Goal: Task Accomplishment & Management: Use online tool/utility

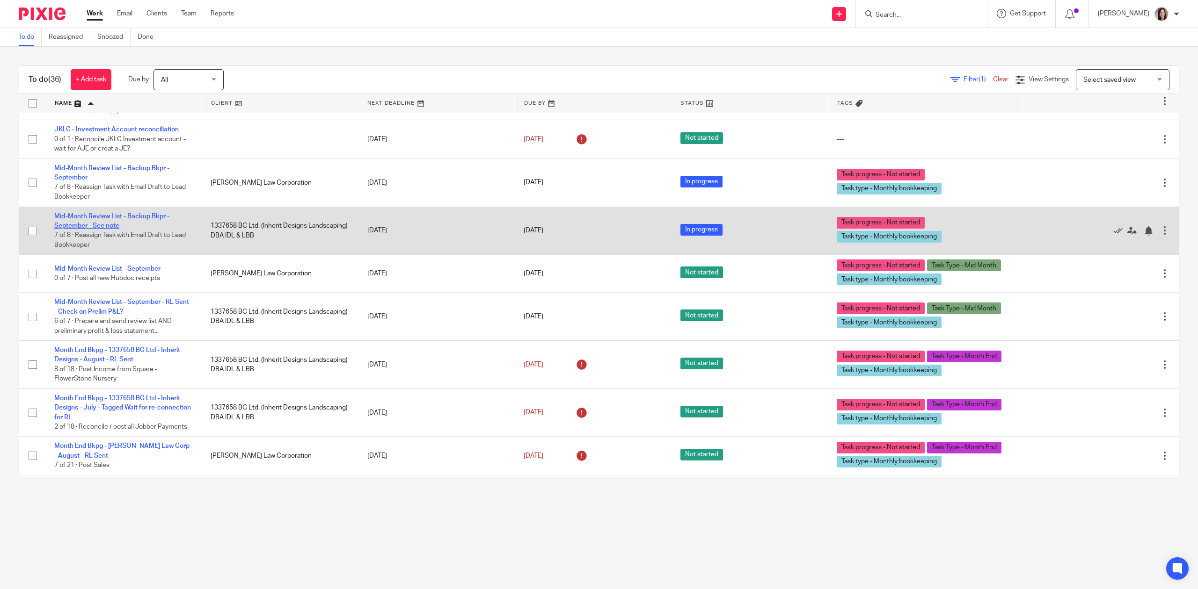
scroll to position [293, 0]
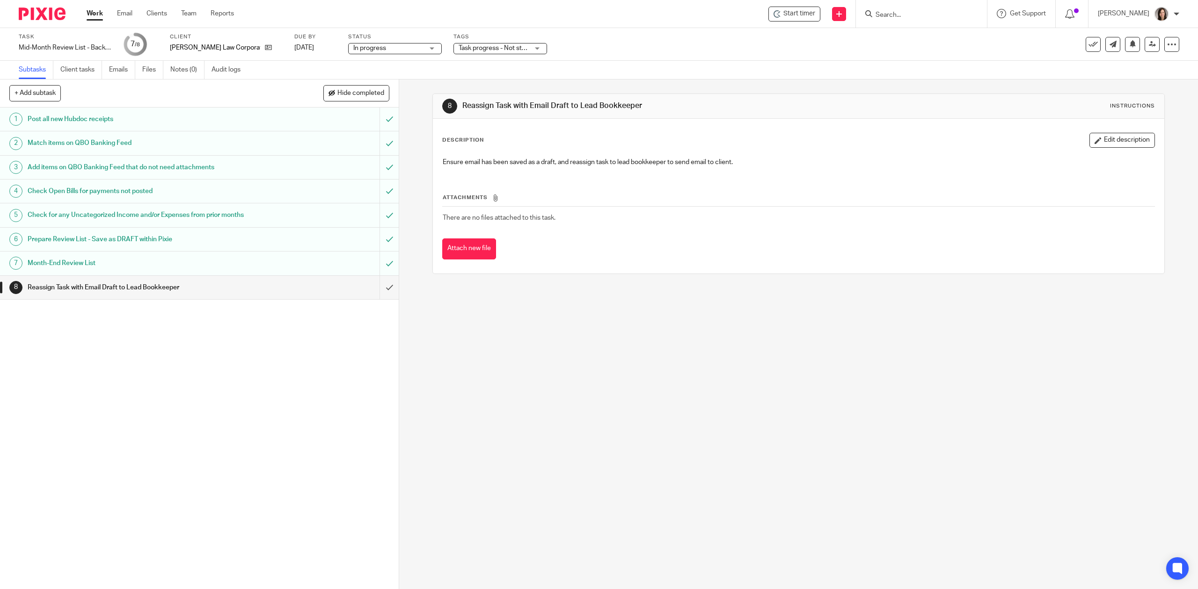
click at [95, 267] on h1 "Month-End Review List" at bounding box center [142, 263] width 228 height 14
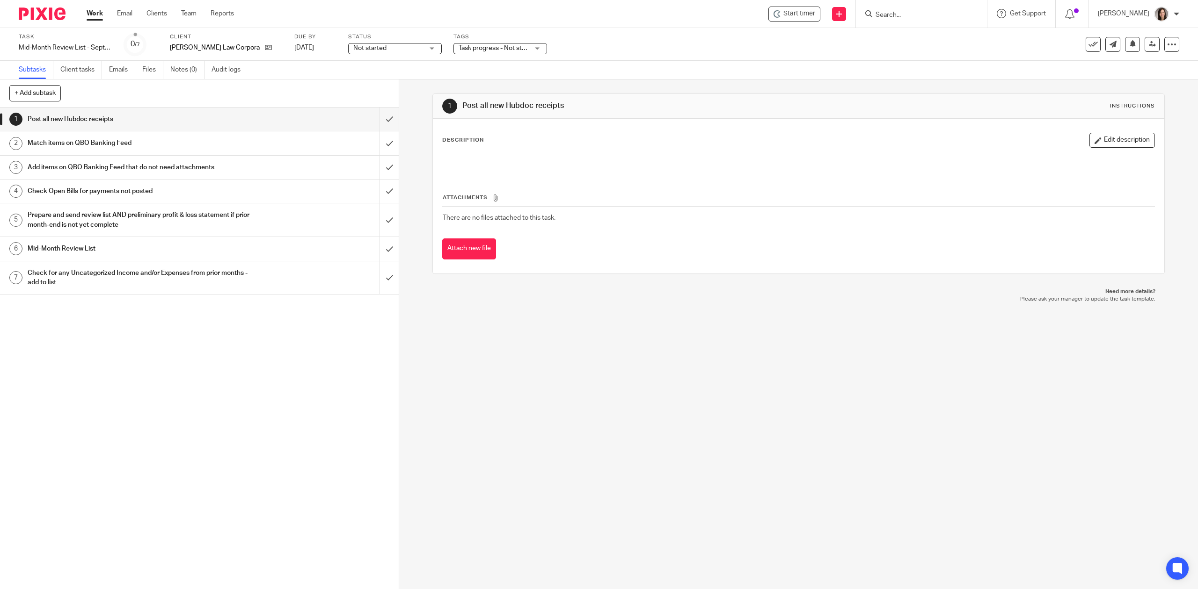
click at [800, 15] on span "Start timer" at bounding box center [799, 14] width 32 height 10
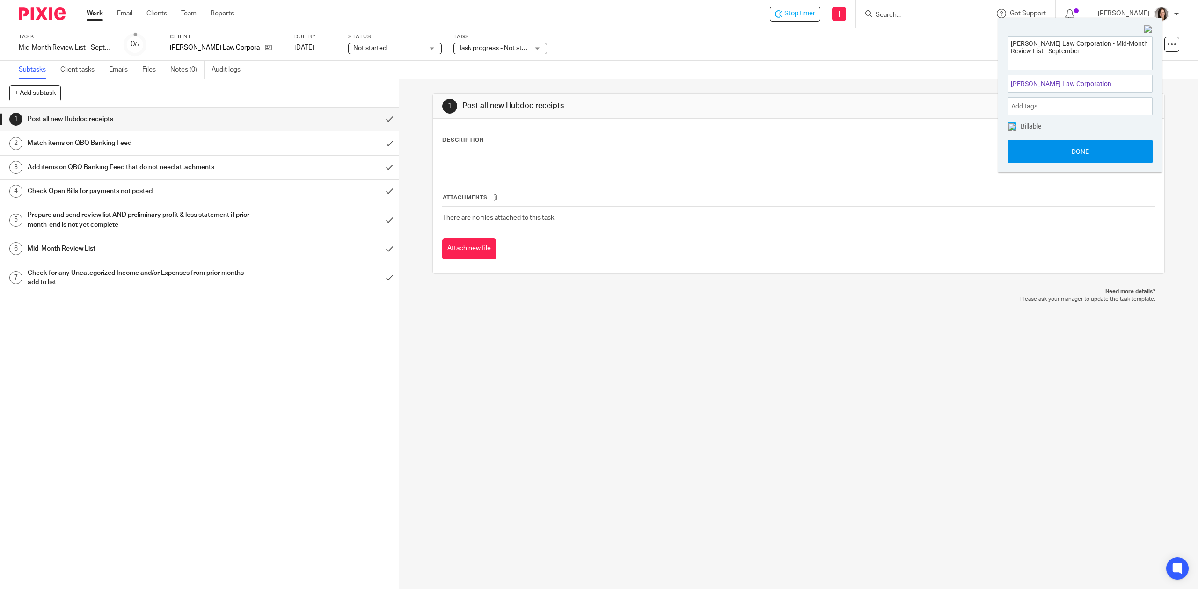
click at [1115, 152] on button "Done" at bounding box center [1079, 151] width 145 height 23
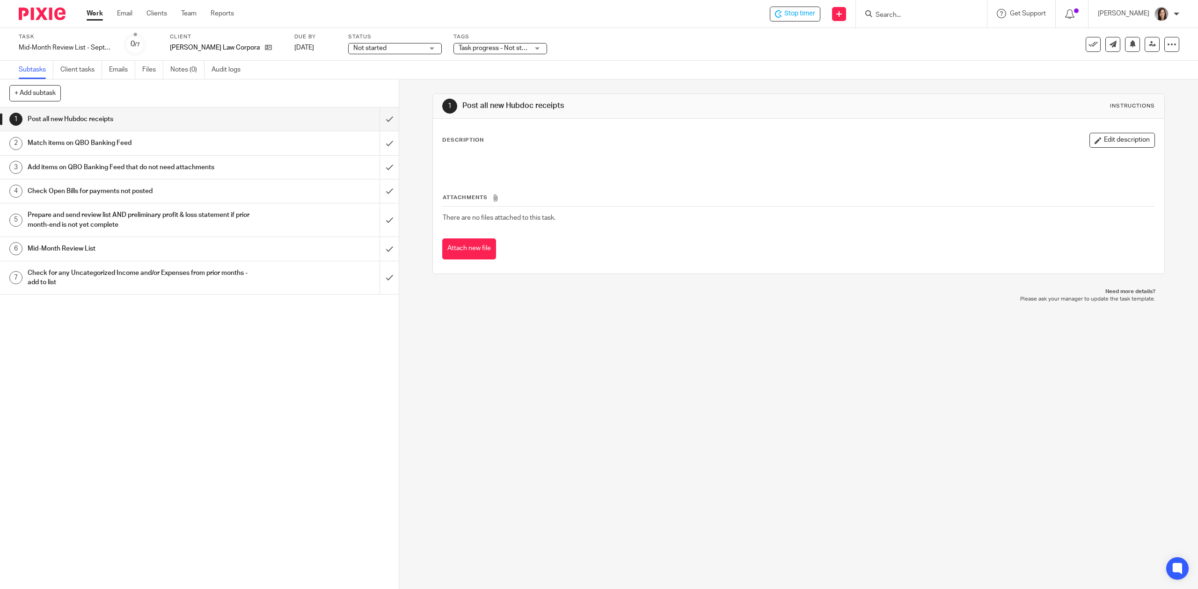
click at [95, 253] on h1 "Mid-Month Review List" at bounding box center [142, 249] width 228 height 14
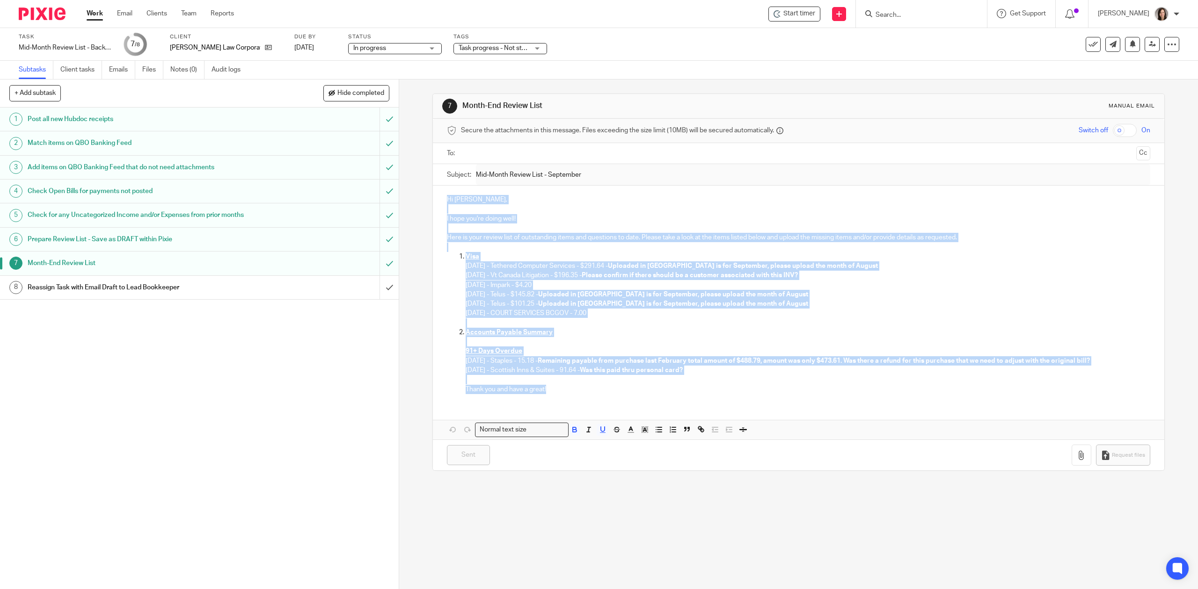
drag, startPoint x: 566, startPoint y: 392, endPoint x: 436, endPoint y: 191, distance: 239.3
click at [436, 191] on div "Hi Joshua, I hope you're doing well! Here is your review list of outstanding it…" at bounding box center [798, 294] width 731 height 216
copy div "Hi Joshua, I hope you're doing well! Here is your review list of outstanding it…"
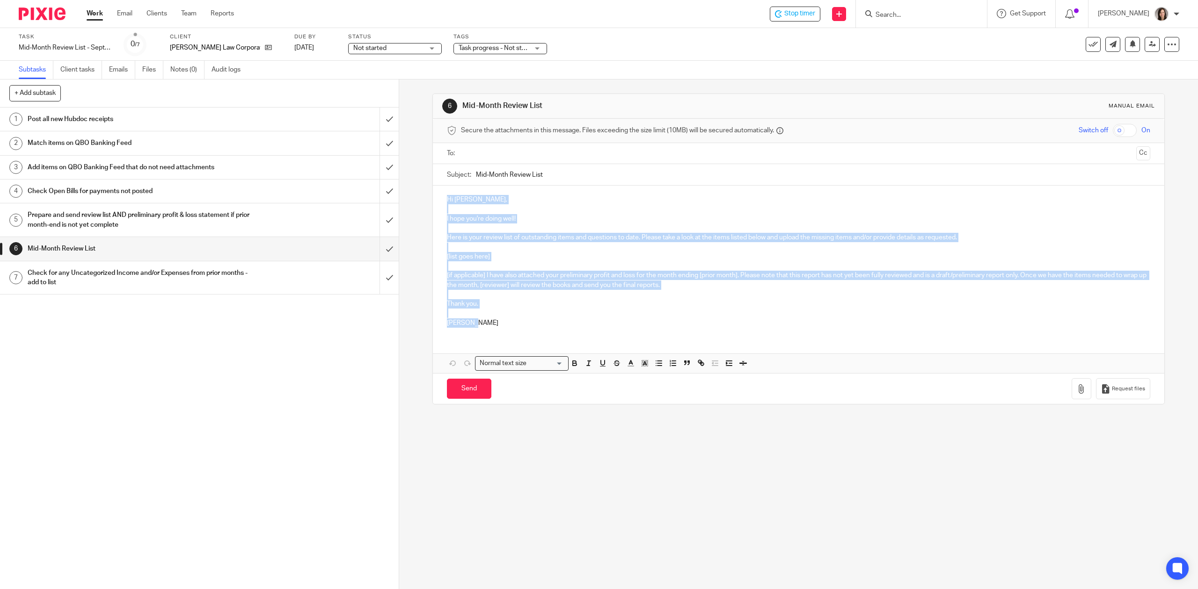
drag, startPoint x: 477, startPoint y: 324, endPoint x: 427, endPoint y: 184, distance: 148.7
click at [427, 184] on div "6 Mid-Month Review List Manual email Secure the attachments in this message. Fi…" at bounding box center [798, 335] width 799 height 510
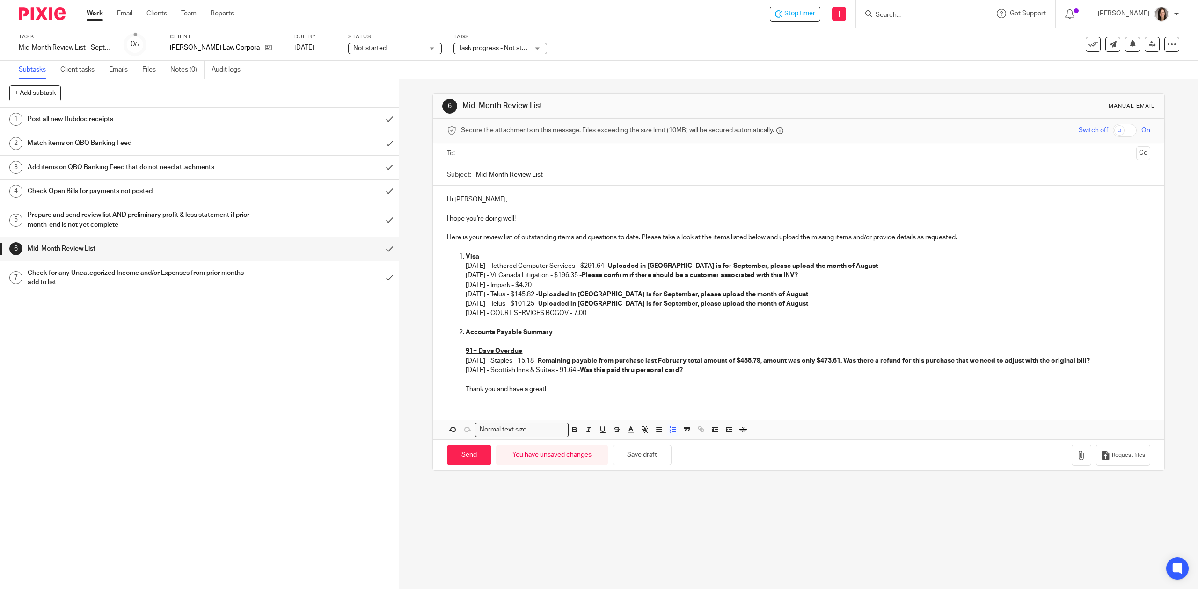
click at [550, 175] on input "Mid-Month Review List" at bounding box center [813, 174] width 674 height 21
type input "Mid-Month Review List - September"
click at [852, 258] on p "Visa [DATE] - Tethered Computer Services - $291.64 - Uploaded in [GEOGRAPHIC_DA…" at bounding box center [808, 261] width 684 height 19
drag, startPoint x: 852, startPoint y: 267, endPoint x: 623, endPoint y: 269, distance: 229.3
click at [623, 269] on p "Visa [DATE] - Tethered Computer Services - $291.64 - Uploaded in [GEOGRAPHIC_DA…" at bounding box center [808, 261] width 684 height 19
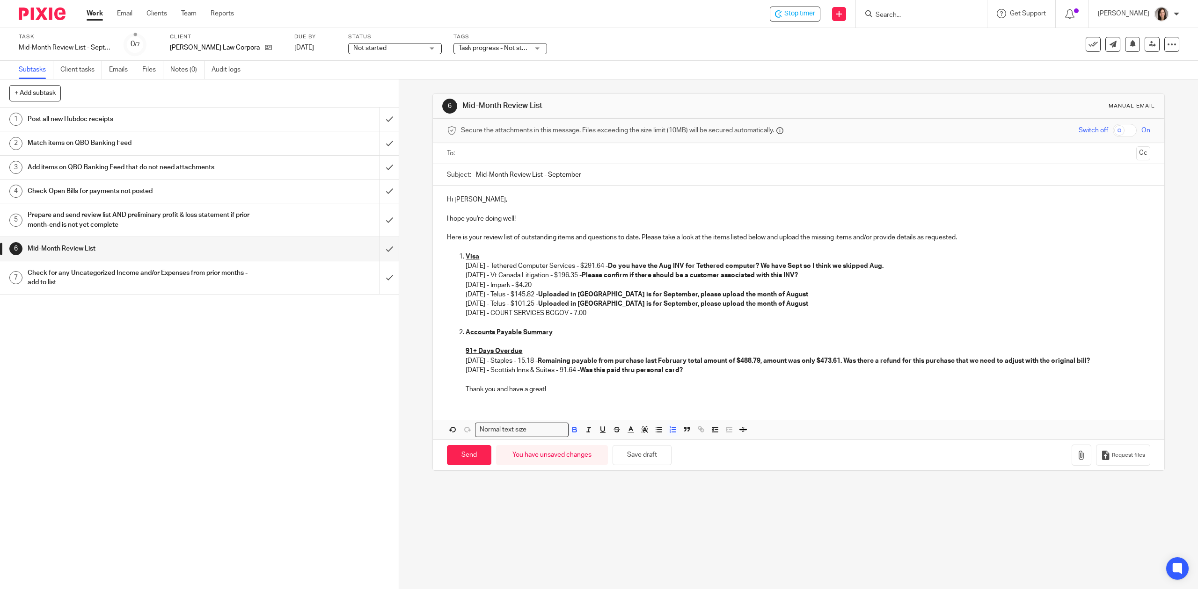
click at [855, 264] on strong "Do you have the Aug INV for Tethered computer? We have Sept so I think we skipp…" at bounding box center [746, 266] width 276 height 7
click at [618, 279] on strong "Please confirm if there should be a customer associated with this INV?" at bounding box center [690, 275] width 216 height 7
click at [761, 276] on strong "Please confirm if there should be a customer associated with this INV?" at bounding box center [690, 275] width 216 height 7
drag, startPoint x: 825, startPoint y: 273, endPoint x: 598, endPoint y: 278, distance: 227.4
click at [598, 278] on p "[DATE] - Vt Canada Litigation - $196.35 - Please confirm if there should be a c…" at bounding box center [808, 275] width 684 height 9
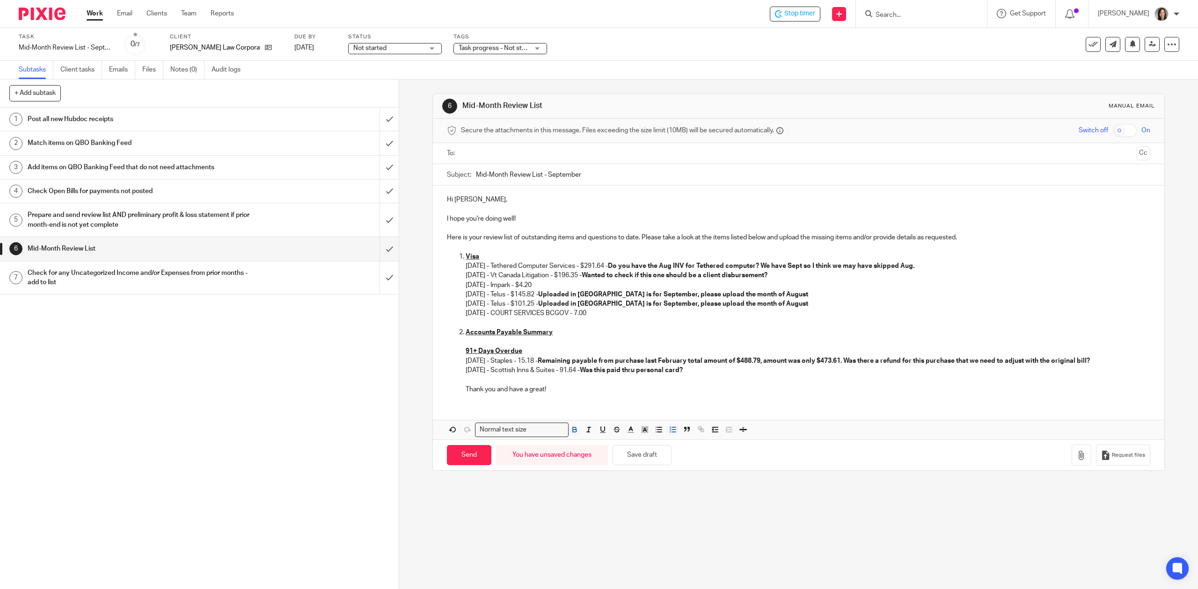
click at [557, 280] on p "[DATE] - Vt Canada Litigation - $196.35 - Wanted to check if this one should be…" at bounding box center [808, 275] width 684 height 9
click at [557, 287] on p "[DATE] - Impark - $4.20" at bounding box center [808, 285] width 684 height 9
click at [559, 289] on p "[DATE] - Impark - $4.20" at bounding box center [808, 285] width 684 height 9
click at [595, 394] on p "Thank you and have a great!" at bounding box center [808, 389] width 684 height 9
click at [597, 272] on p "[DATE] - Vt Canada Litigation - $196.35 - Wanted to check if this one should be…" at bounding box center [808, 275] width 684 height 9
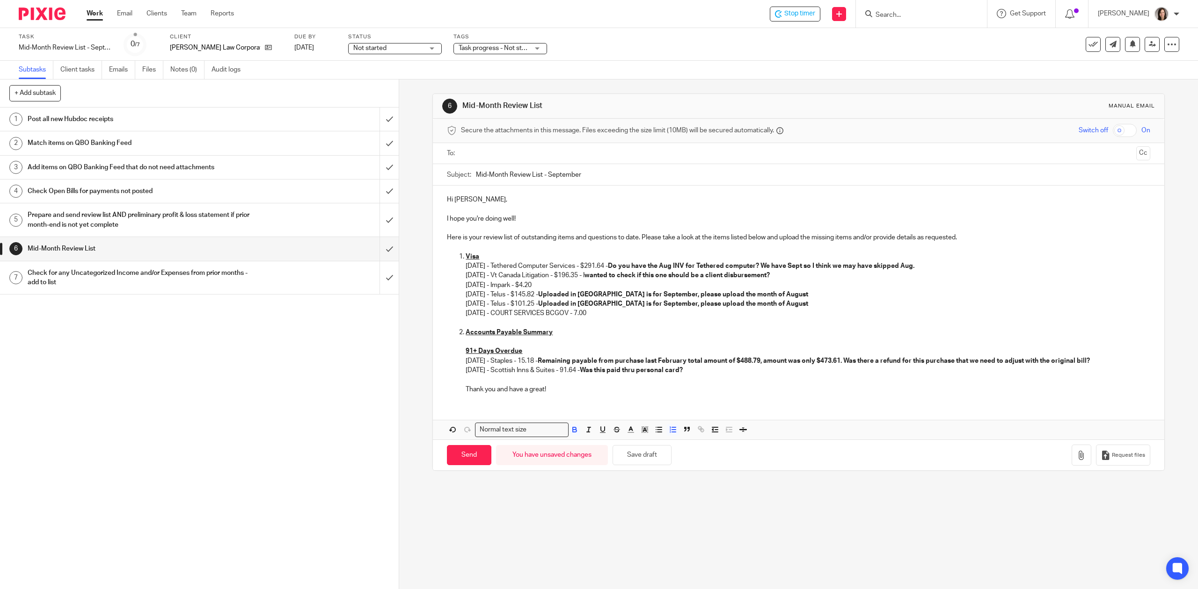
click at [739, 296] on strong "Uploaded in [GEOGRAPHIC_DATA] is for September, please upload the month of Augu…" at bounding box center [673, 294] width 270 height 7
drag, startPoint x: 777, startPoint y: 303, endPoint x: 643, endPoint y: 306, distance: 134.3
click at [643, 306] on strong "Uploaded in [GEOGRAPHIC_DATA] is for September, please upload the month of Augu…" at bounding box center [673, 304] width 270 height 7
click at [785, 309] on p "[DATE] - Telus - $101.25 - Uploaded in Hubdoc is for September, please upload t…" at bounding box center [808, 303] width 684 height 9
drag, startPoint x: 784, startPoint y: 306, endPoint x: 552, endPoint y: 297, distance: 232.2
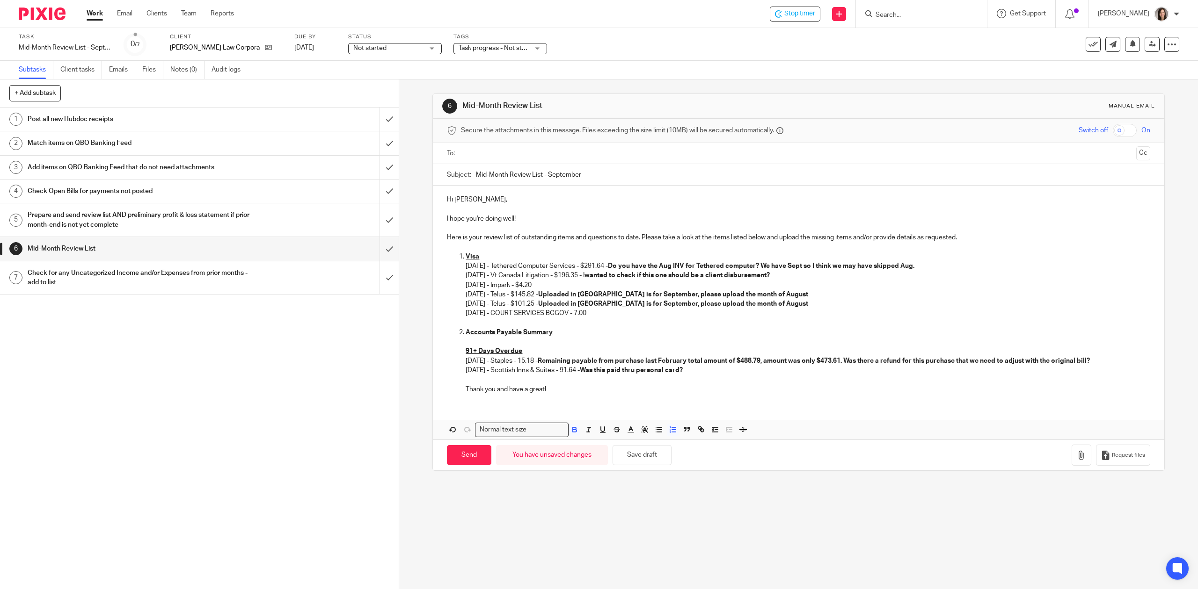
click at [552, 297] on li "Visa [DATE] - Tethered Computer Services - $291.64 - Do you have the Aug INV fo…" at bounding box center [808, 290] width 684 height 76
click at [557, 297] on strong "Uploaded in [GEOGRAPHIC_DATA] is for September, please upload the month of Augu…" at bounding box center [673, 294] width 270 height 7
drag, startPoint x: 779, startPoint y: 291, endPoint x: 547, endPoint y: 293, distance: 232.1
click at [547, 293] on p "[DATE] - Telus - $145.82 - Uploaded in [GEOGRAPHIC_DATA] is for September, plea…" at bounding box center [808, 294] width 684 height 9
drag, startPoint x: 787, startPoint y: 305, endPoint x: 546, endPoint y: 304, distance: 241.4
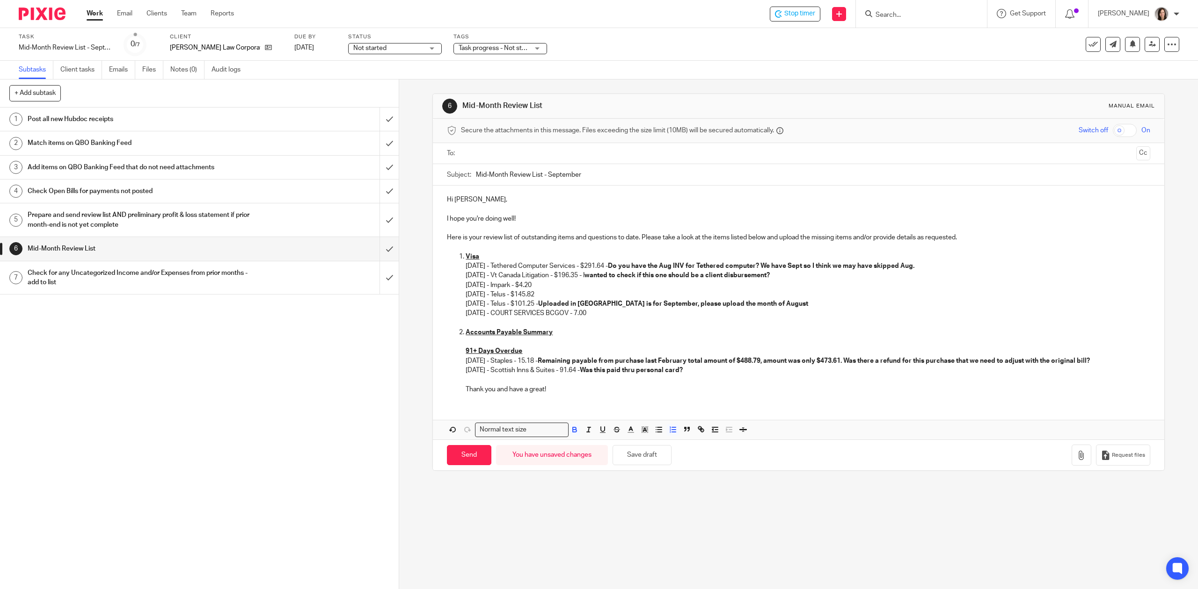
click at [546, 304] on p "[DATE] - Telus - $101.25 - Uploaded in Hubdoc is for September, please upload t…" at bounding box center [808, 303] width 684 height 9
click at [634, 466] on button "Save draft" at bounding box center [641, 455] width 59 height 20
